Goal: Book appointment/travel/reservation

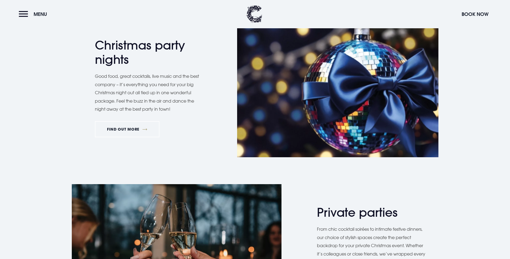
scroll to position [269, 0]
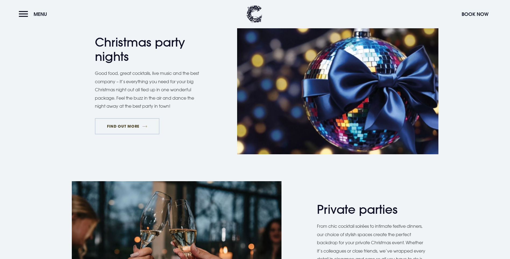
click at [150, 134] on link "FIND OUT MORE" at bounding box center [127, 126] width 65 height 16
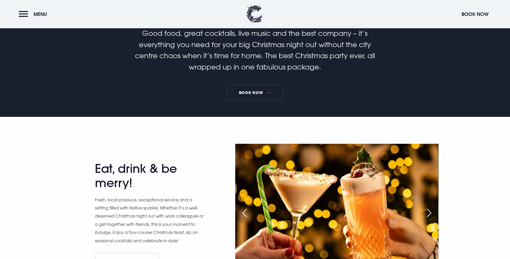
scroll to position [215, 0]
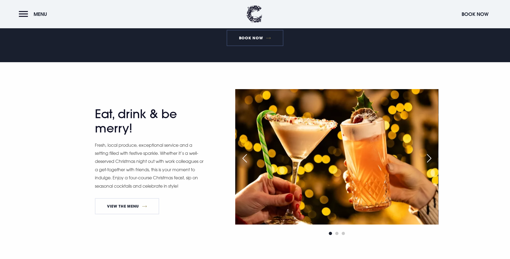
click at [255, 46] on link "Book Now" at bounding box center [255, 38] width 56 height 16
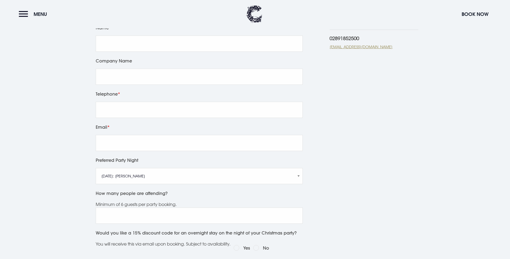
scroll to position [161, 0]
click at [295, 178] on select "[DATE]: [PERSON_NAME] [DATE]: Manouche Boys [DATE]: Manouche Boys [DATE]: Anthe…" at bounding box center [199, 176] width 207 height 16
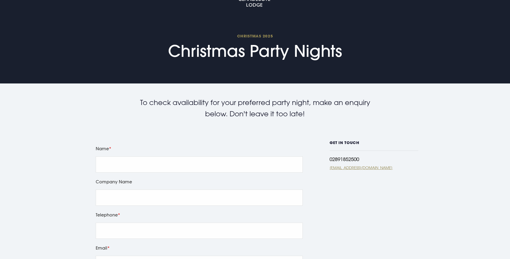
scroll to position [54, 0]
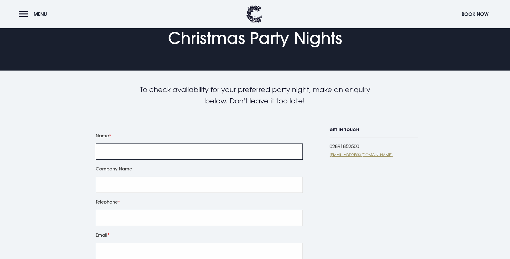
click at [264, 153] on input "Name" at bounding box center [199, 151] width 207 height 16
type input "[PERSON_NAME]"
click at [135, 185] on input "Company Name" at bounding box center [199, 184] width 207 height 16
type input "NORTH DOWN GRAIN LTD"
type input "07701067588"
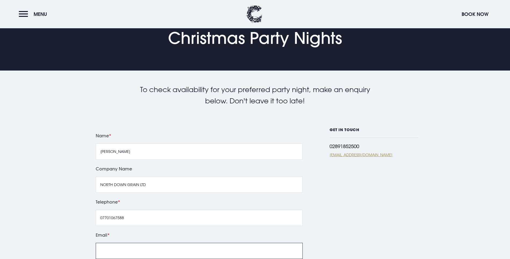
type input "[EMAIL_ADDRESS][DOMAIN_NAME]"
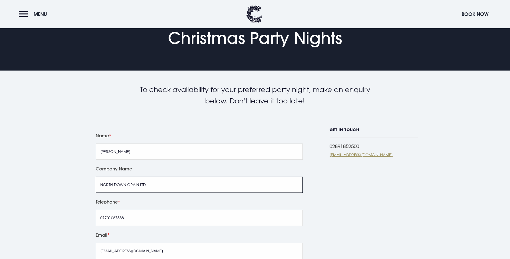
scroll to position [161, 0]
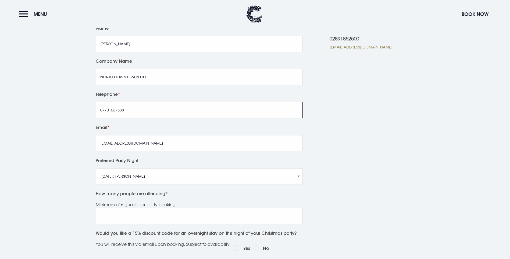
drag, startPoint x: 141, startPoint y: 112, endPoint x: 35, endPoint y: 101, distance: 105.6
click at [35, 101] on section "To check availability for your preferred party night, make an enquiry below. Do…" at bounding box center [255, 176] width 510 height 427
type input "02842758284"
click at [404, 187] on div "GET IN TOUCH 02891852500 [EMAIL_ADDRESS][DOMAIN_NAME]" at bounding box center [374, 191] width 89 height 343
click at [300, 177] on select "[DATE]: [PERSON_NAME] [DATE]: Manouche Boys [DATE]: Manouche Boys [DATE]: Anthe…" at bounding box center [199, 176] width 207 height 16
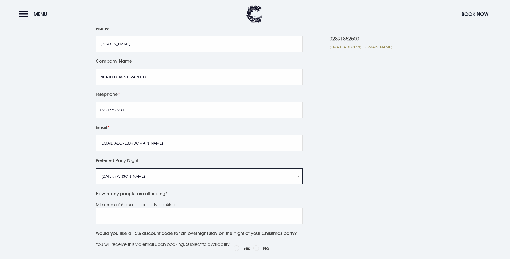
select select "[DATE]: Anthem"
click at [96, 168] on select "[DATE]: [PERSON_NAME] [DATE]: Manouche Boys [DATE]: Manouche Boys [DATE]: Anthe…" at bounding box center [199, 176] width 207 height 16
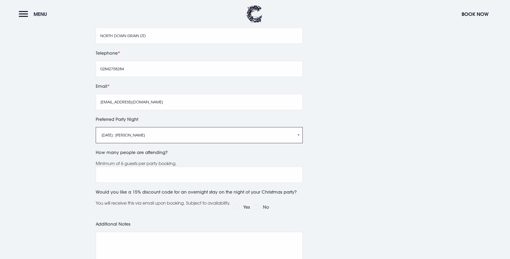
scroll to position [215, 0]
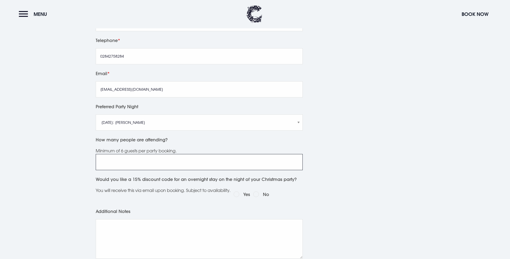
click at [188, 165] on input "How many people are attending?" at bounding box center [199, 162] width 207 height 16
click at [239, 193] on input "Yes" at bounding box center [237, 194] width 6 height 6
radio input "true"
click at [205, 166] on input "How many people are attending?" at bounding box center [199, 162] width 207 height 16
click at [144, 161] on input "How many people are attending?" at bounding box center [199, 162] width 207 height 16
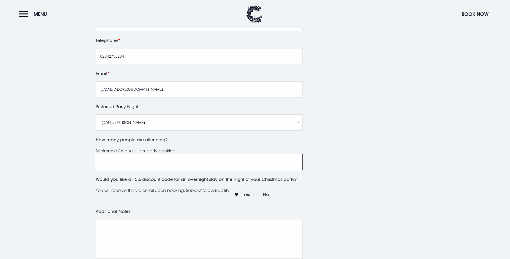
click at [133, 161] on input "How many people are attending?" at bounding box center [199, 162] width 207 height 16
click at [295, 160] on input "1" at bounding box center [199, 162] width 207 height 16
click at [296, 160] on input "2" at bounding box center [199, 162] width 207 height 16
click at [296, 160] on input "3" at bounding box center [199, 162] width 207 height 16
click at [296, 160] on input "4" at bounding box center [199, 162] width 207 height 16
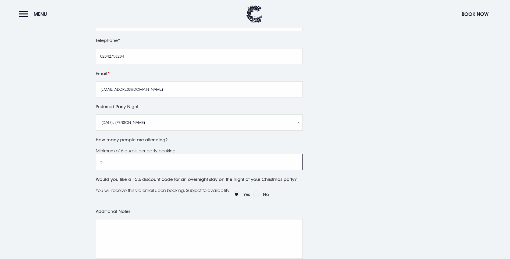
click at [296, 160] on input "5" at bounding box center [199, 162] width 207 height 16
click at [296, 160] on input "6" at bounding box center [199, 162] width 207 height 16
click at [296, 160] on input "7" at bounding box center [199, 162] width 207 height 16
click at [296, 160] on input "8" at bounding box center [199, 162] width 207 height 16
click at [296, 160] on input "9" at bounding box center [199, 162] width 207 height 16
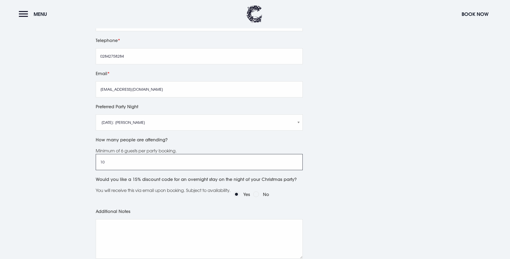
click at [296, 160] on input "10" at bounding box center [199, 162] width 207 height 16
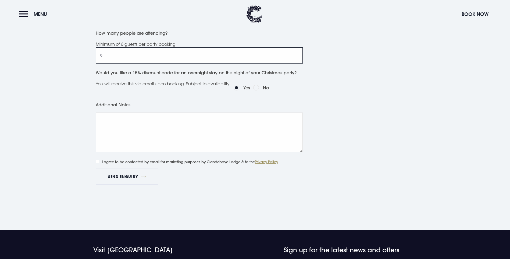
scroll to position [323, 0]
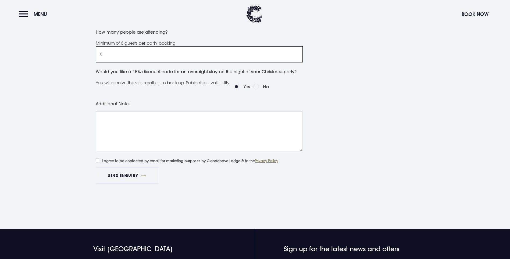
type input "9"
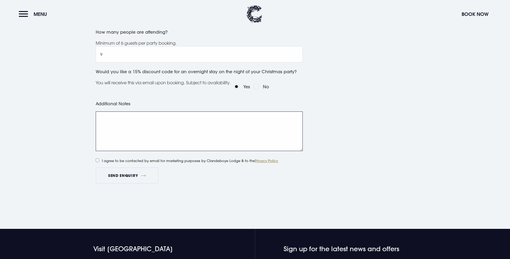
click at [159, 128] on textarea "Additional Notes" at bounding box center [199, 131] width 207 height 40
type textarea "can the number of guests be changed as there is staff off on holiday and patern…"
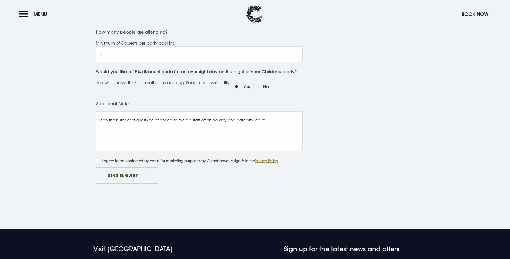
click at [118, 174] on button "Send Enquiry" at bounding box center [127, 175] width 62 height 16
